Goal: Information Seeking & Learning: Learn about a topic

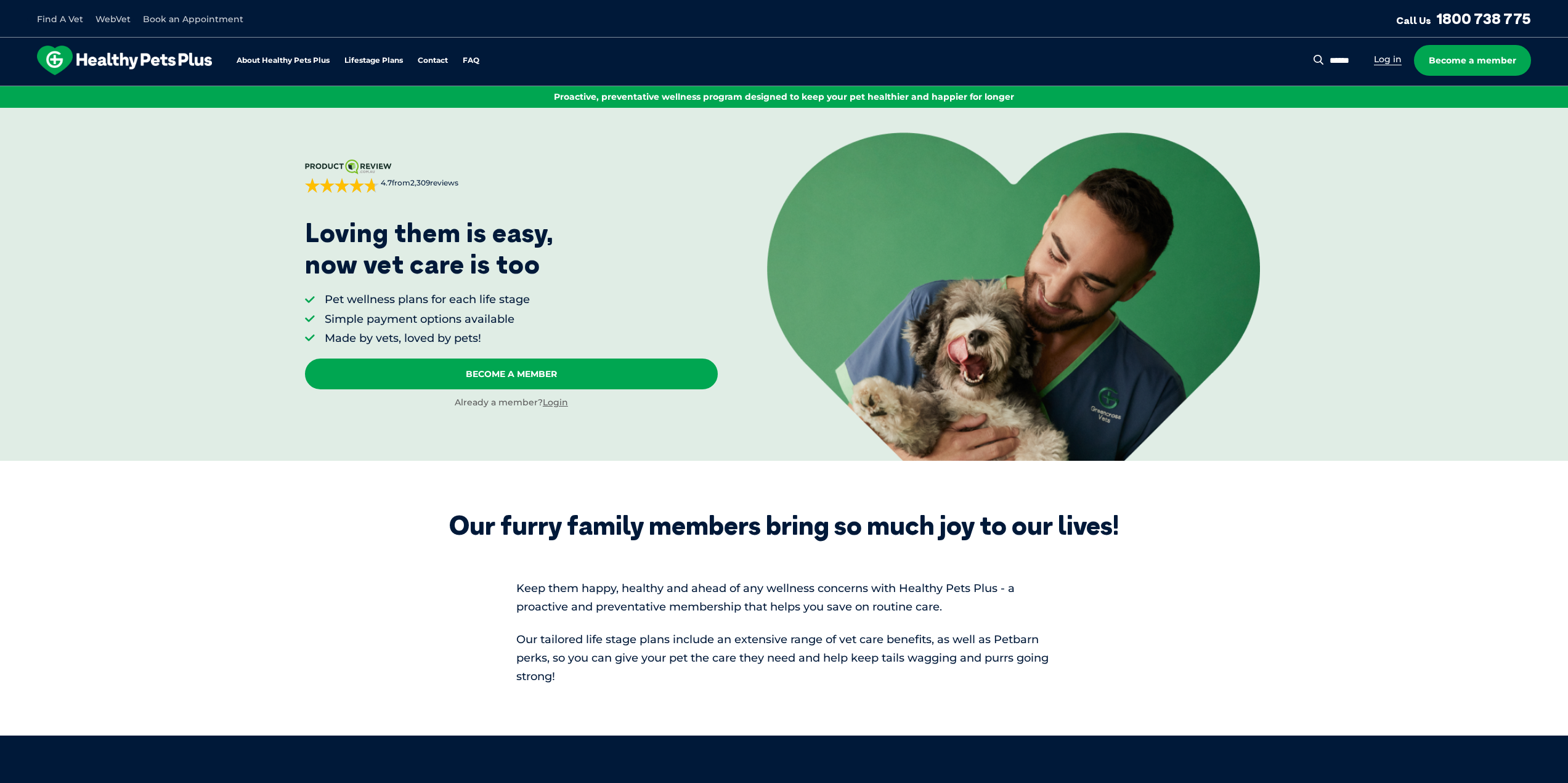
click at [1386, 59] on link "Log in" at bounding box center [1387, 59] width 28 height 12
click at [964, 266] on img at bounding box center [1014, 296] width 493 height 328
click at [1392, 52] on li "Log in" at bounding box center [1387, 59] width 28 height 14
click at [1387, 58] on link "Log in" at bounding box center [1387, 59] width 28 height 12
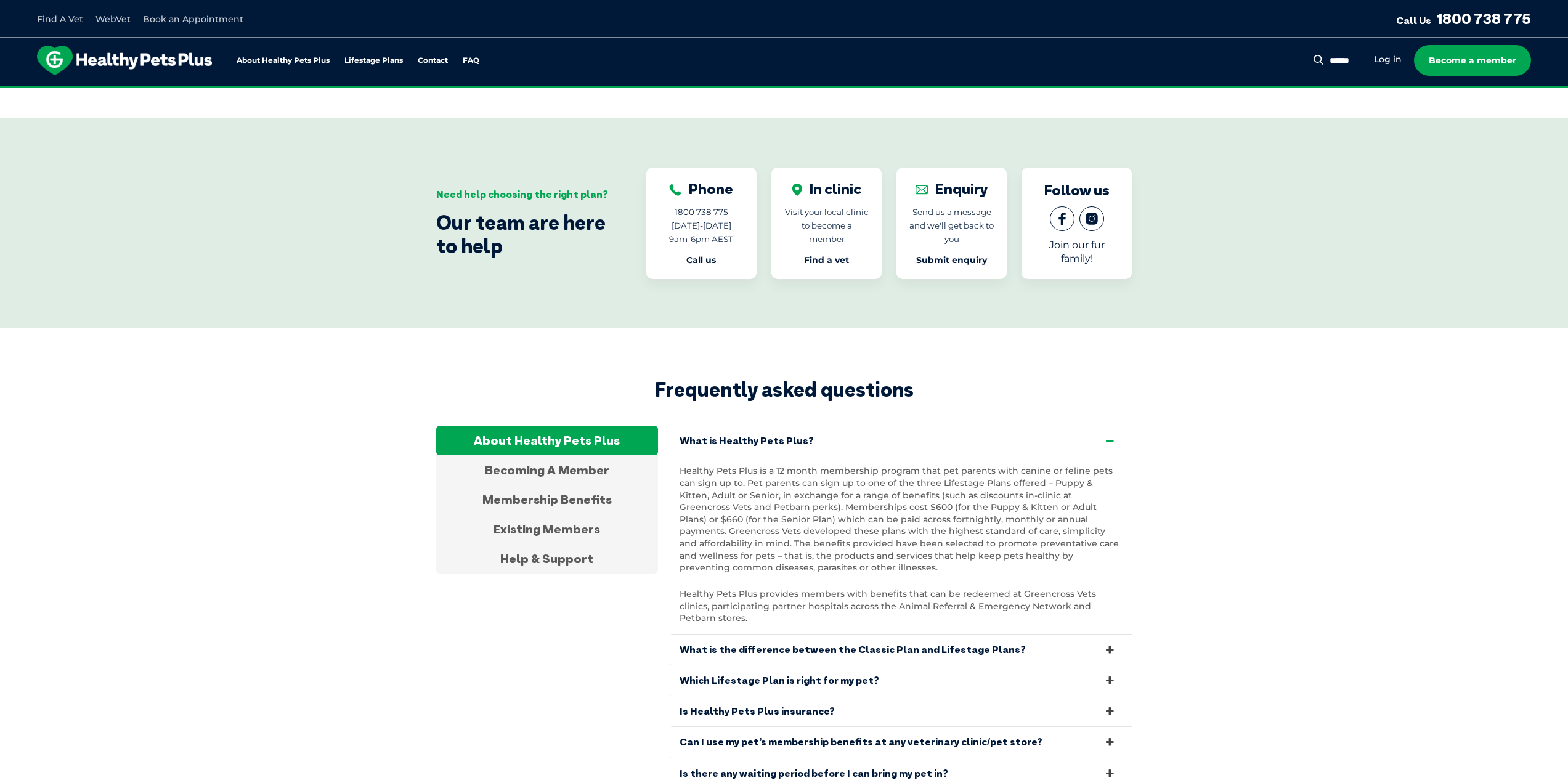
scroll to position [2030, 0]
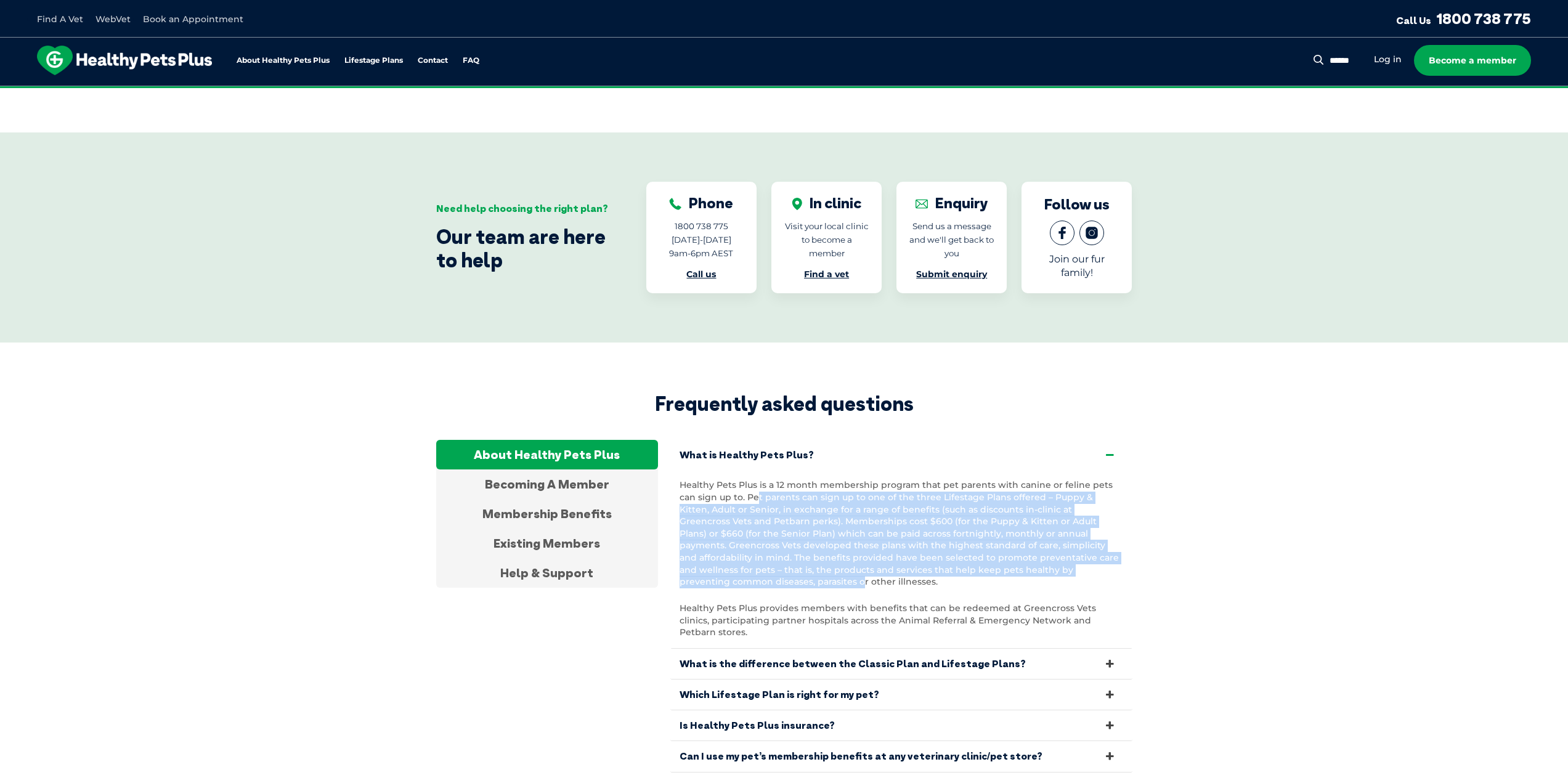
drag, startPoint x: 736, startPoint y: 476, endPoint x: 1111, endPoint y: 554, distance: 383.0
click at [1095, 550] on p "Healthy Pets Plus is a 12 month membership program that pet parents with canine…" at bounding box center [901, 534] width 444 height 108
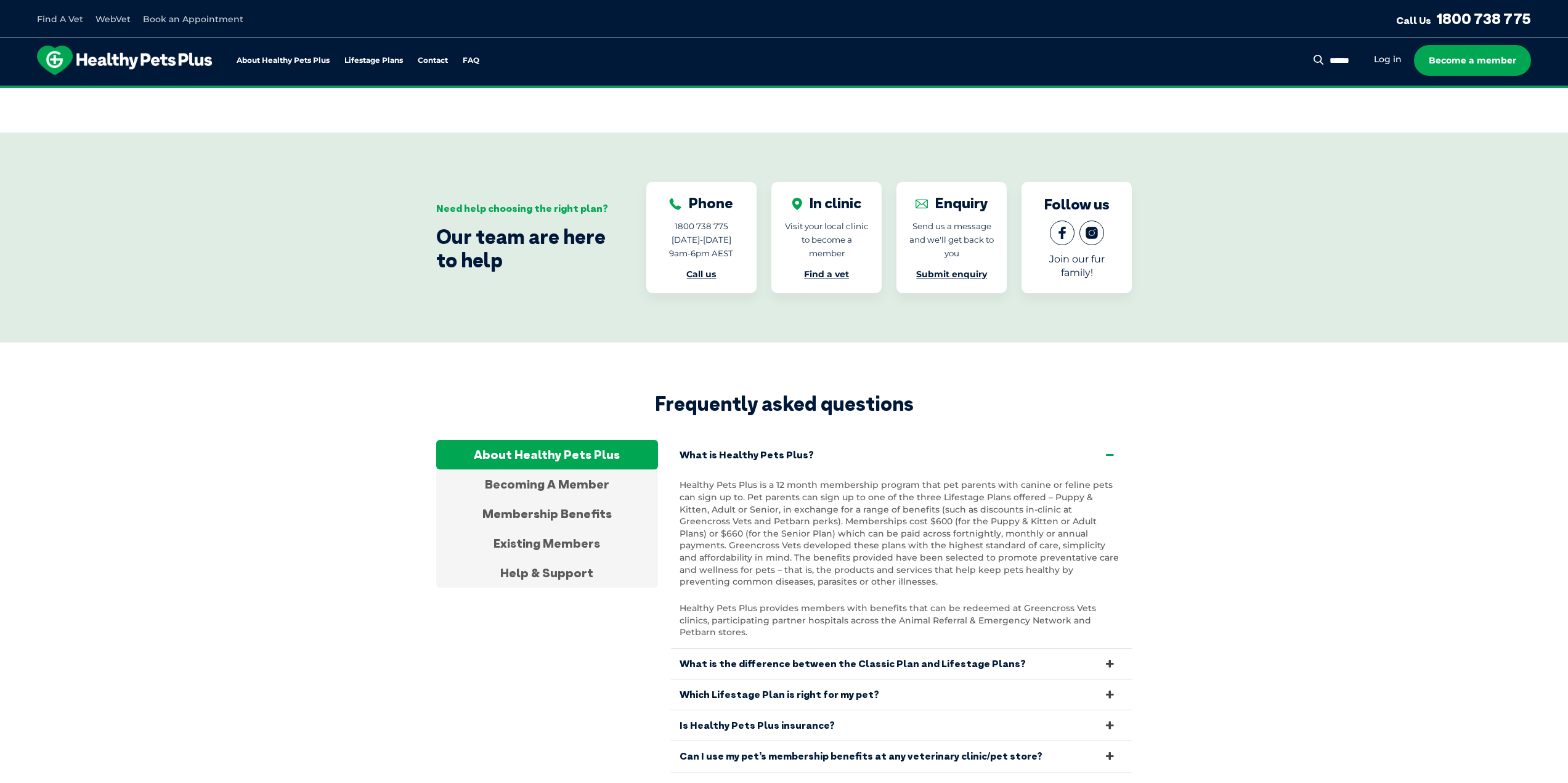
click at [1220, 562] on section "Frequently asked questions About Healthy Pets Plus Becoming A Member Membership…" at bounding box center [784, 598] width 1568 height 510
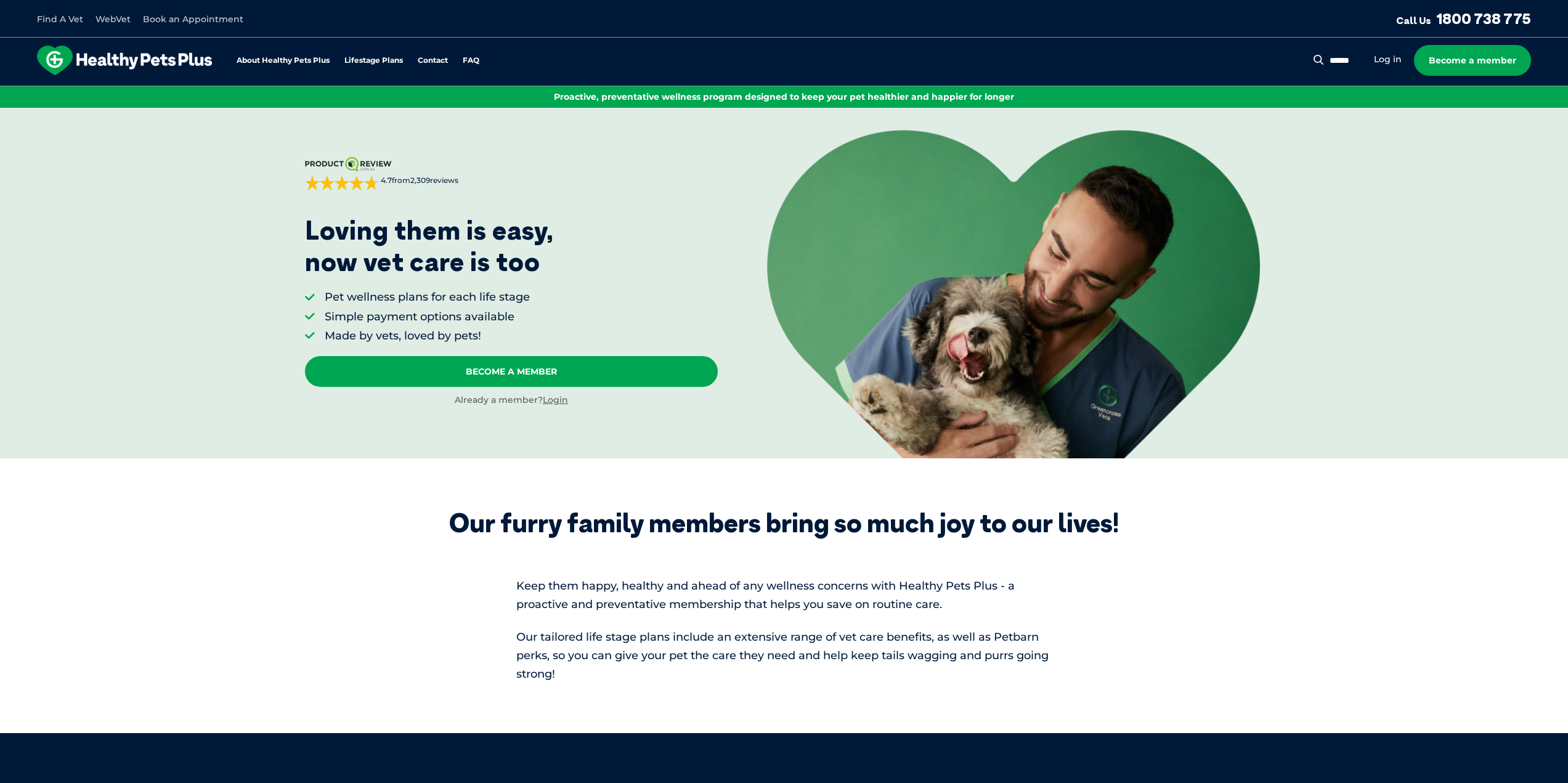
scroll to position [0, 0]
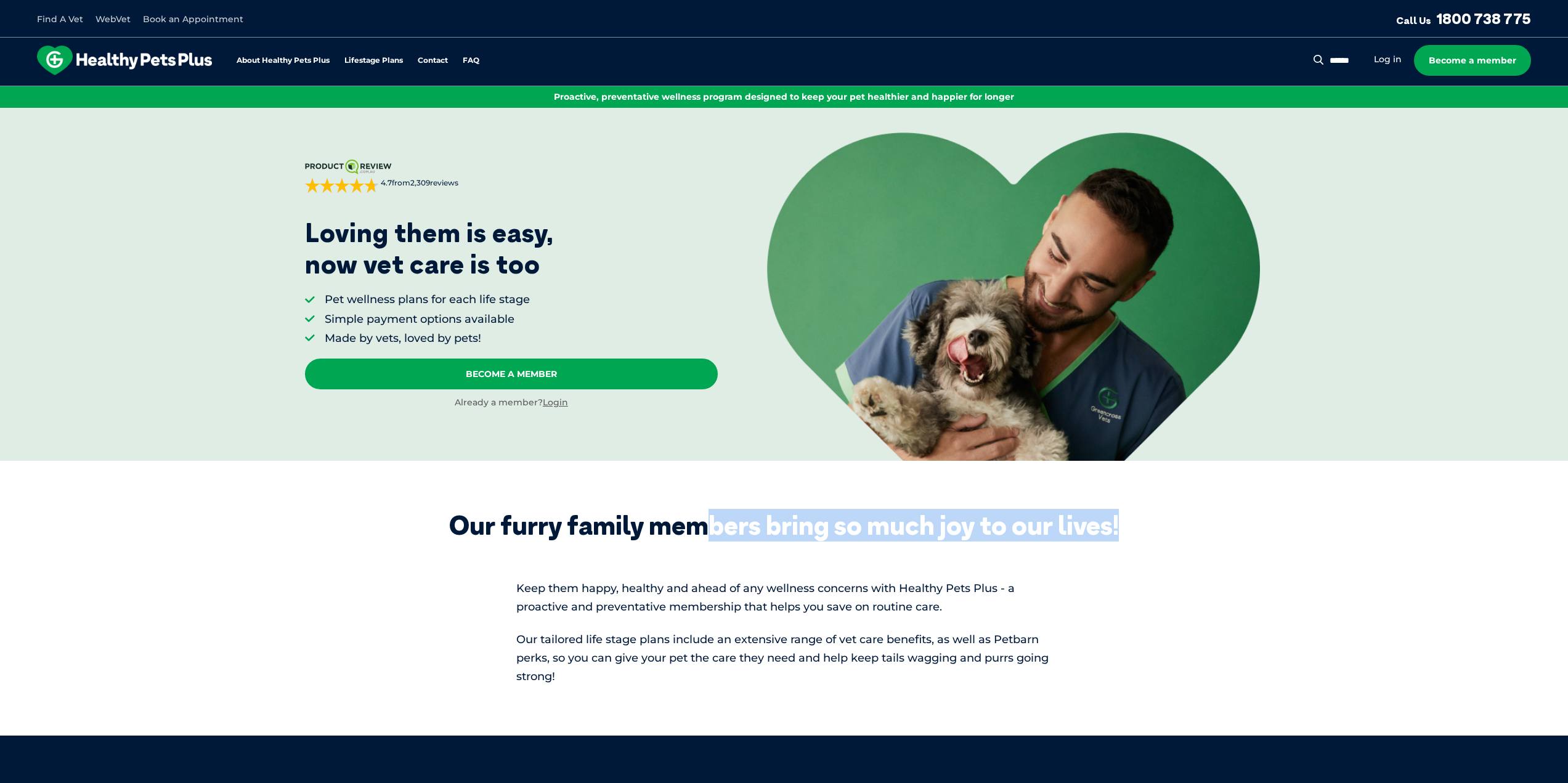
drag, startPoint x: 1197, startPoint y: 605, endPoint x: 707, endPoint y: 508, distance: 499.5
click at [707, 508] on section "Our furry family members bring so much joy to our lives! Keep them happy, healt…" at bounding box center [784, 598] width 1568 height 274
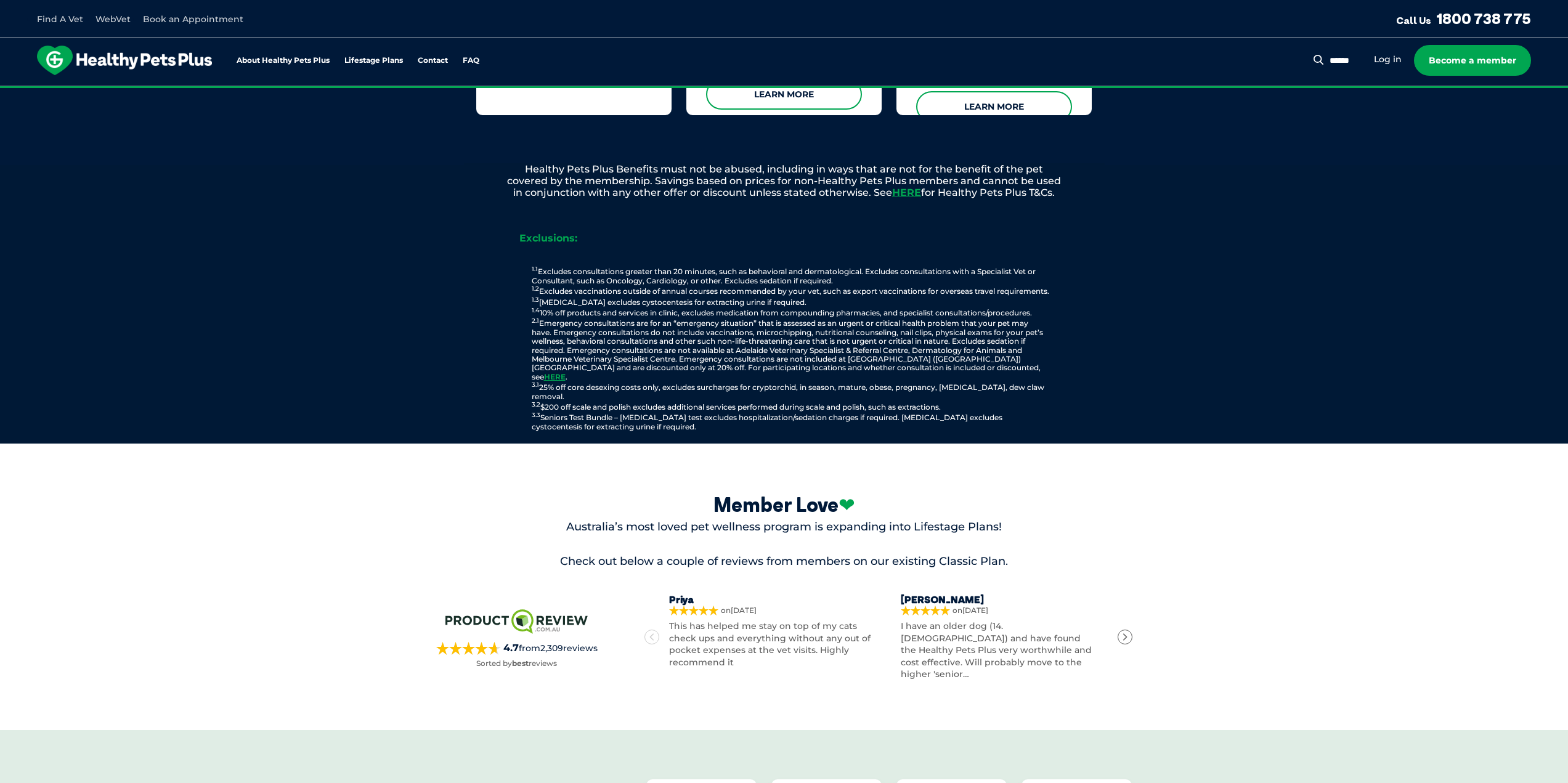
scroll to position [1417, 0]
